Goal: Transaction & Acquisition: Obtain resource

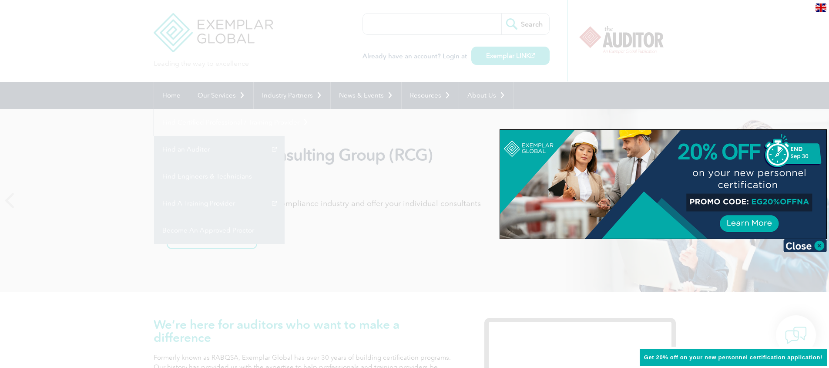
click at [10, 200] on div at bounding box center [414, 184] width 829 height 368
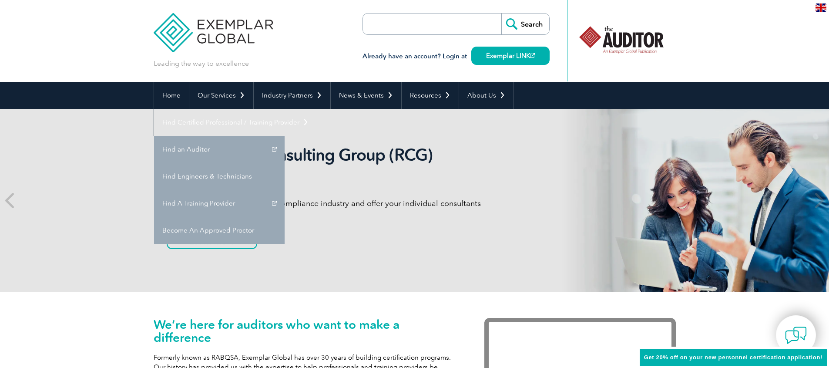
click at [10, 200] on icon at bounding box center [10, 200] width 11 height 0
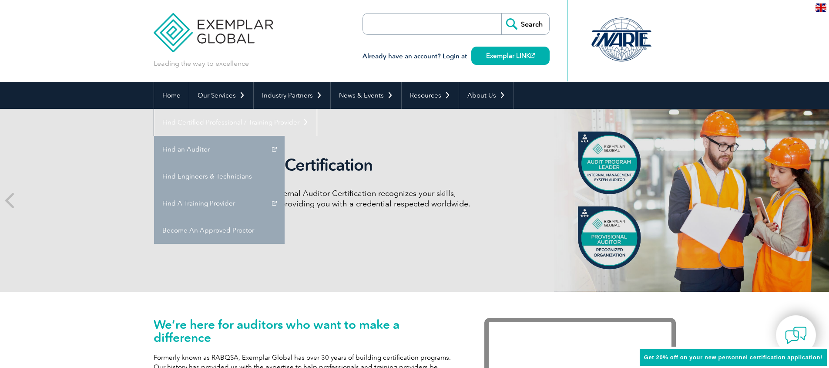
click at [213, 232] on link "Learn More" at bounding box center [203, 230] width 73 height 17
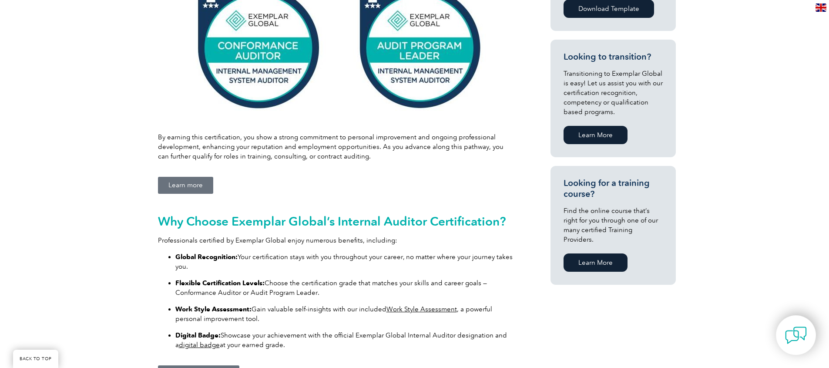
scroll to position [609, 0]
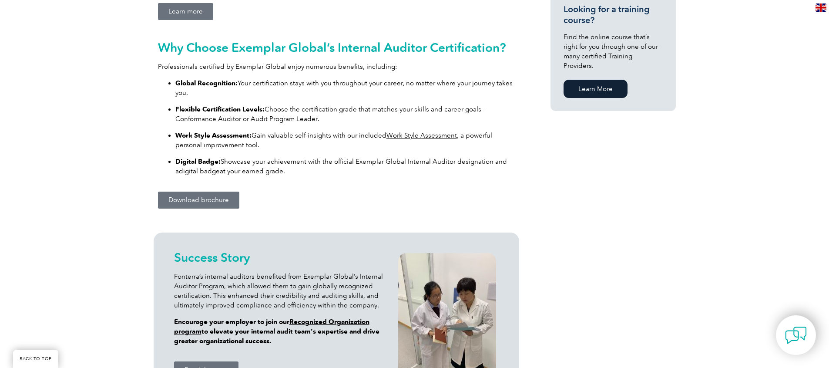
click at [207, 201] on span "Download brochure" at bounding box center [198, 200] width 60 height 7
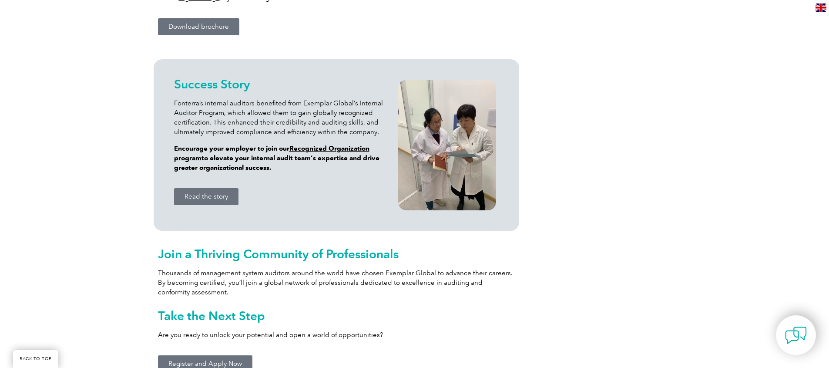
scroll to position [783, 0]
click at [306, 150] on link "Recognized Organization program" at bounding box center [271, 152] width 195 height 17
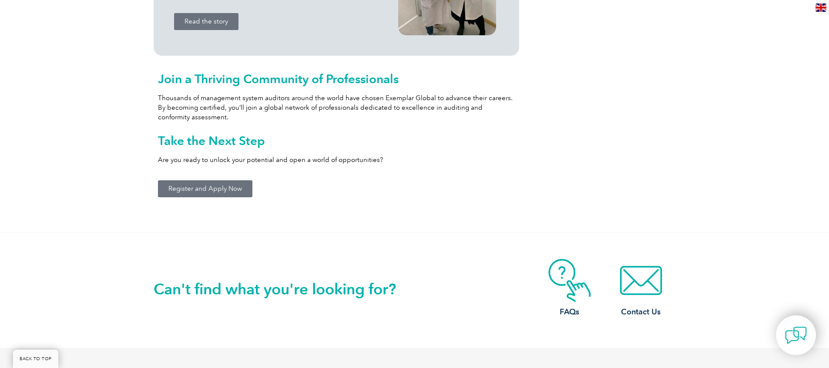
click at [206, 190] on span "Register and Apply Now" at bounding box center [205, 188] width 74 height 7
